Goal: Task Accomplishment & Management: Manage account settings

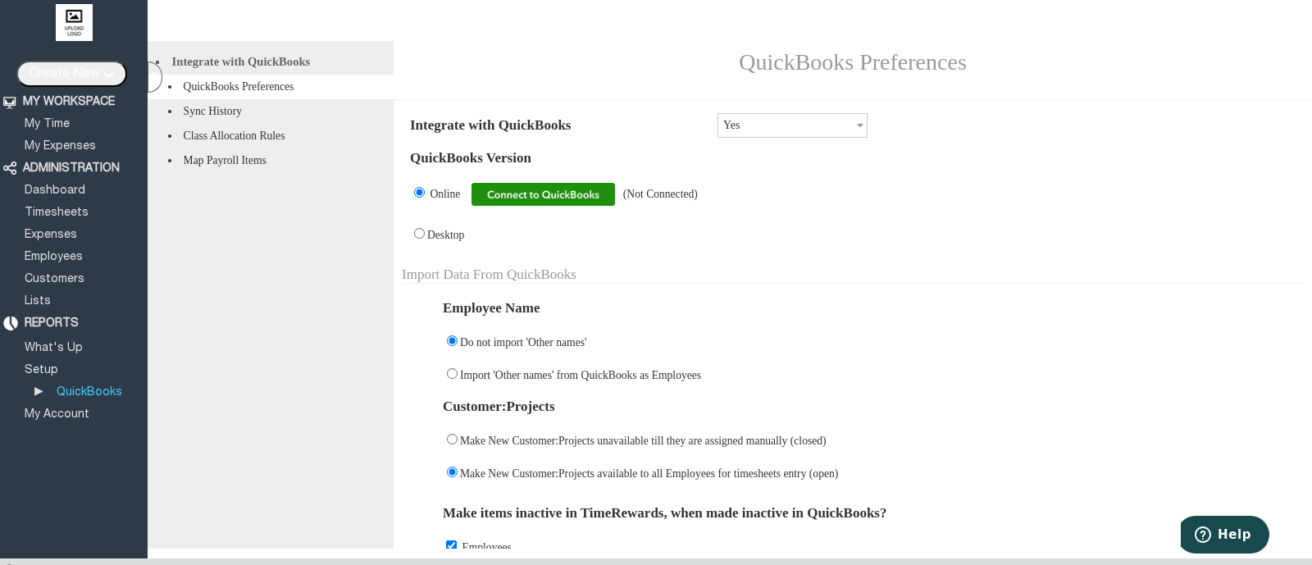
click at [591, 203] on img at bounding box center [542, 194] width 143 height 23
click at [541, 203] on img at bounding box center [542, 194] width 143 height 23
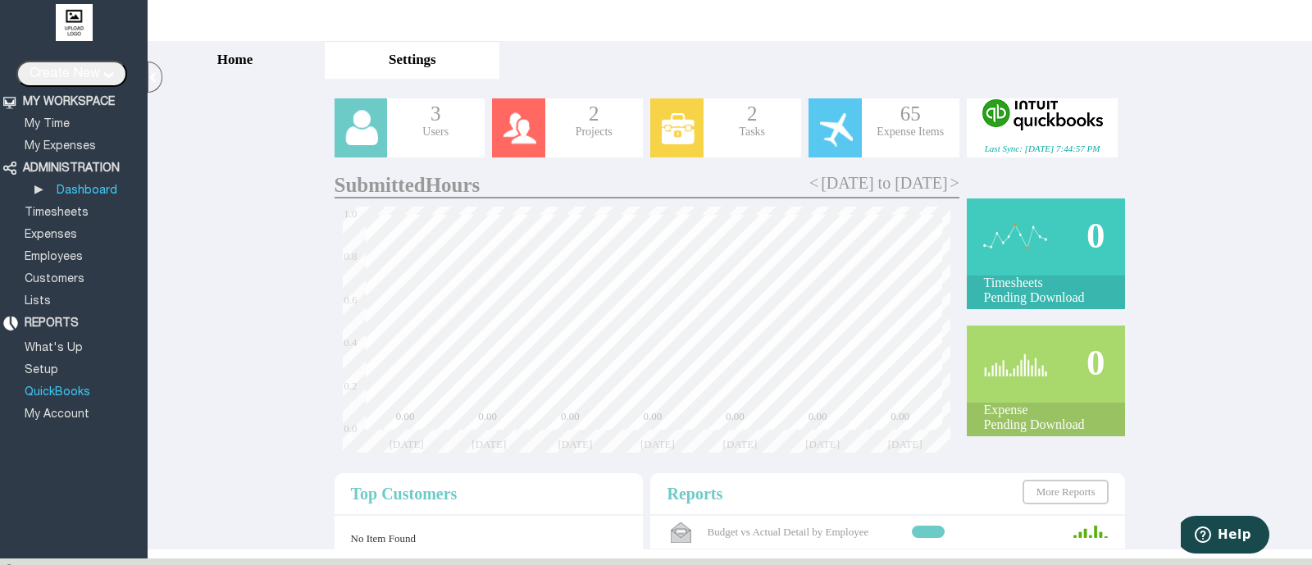
drag, startPoint x: 61, startPoint y: 386, endPoint x: 691, endPoint y: 2, distance: 737.8
click at [61, 387] on link "QuickBooks" at bounding box center [57, 392] width 71 height 11
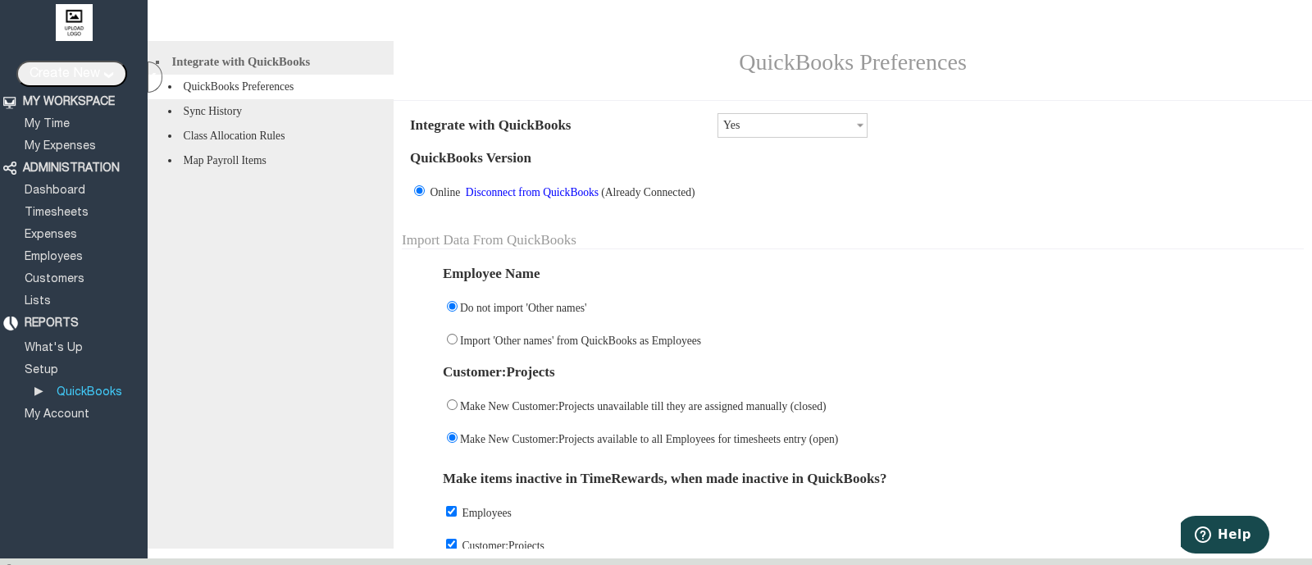
click at [569, 198] on link "Disconnect from QuickBooks" at bounding box center [532, 192] width 138 height 12
